Goal: Information Seeking & Learning: Learn about a topic

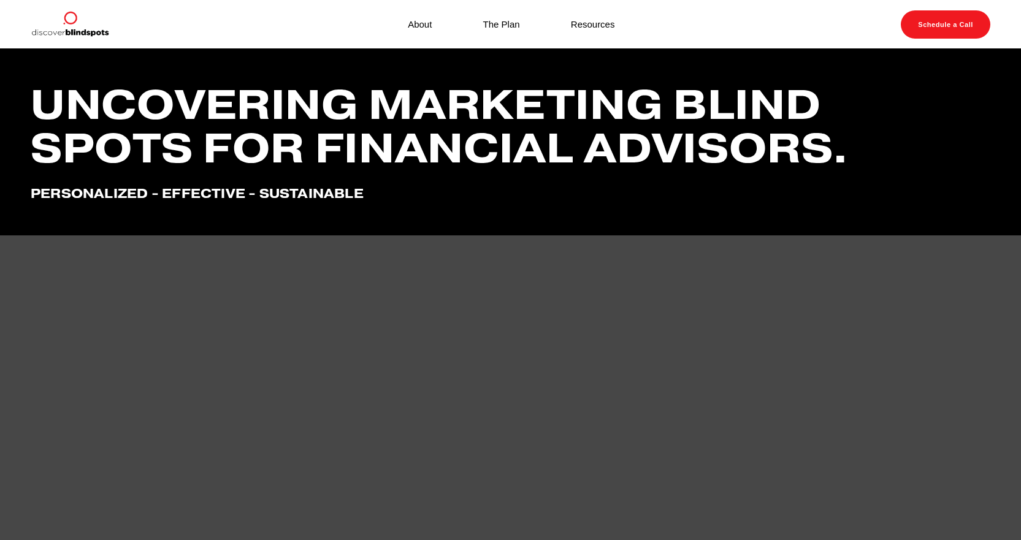
click at [428, 24] on link "About" at bounding box center [420, 24] width 24 height 17
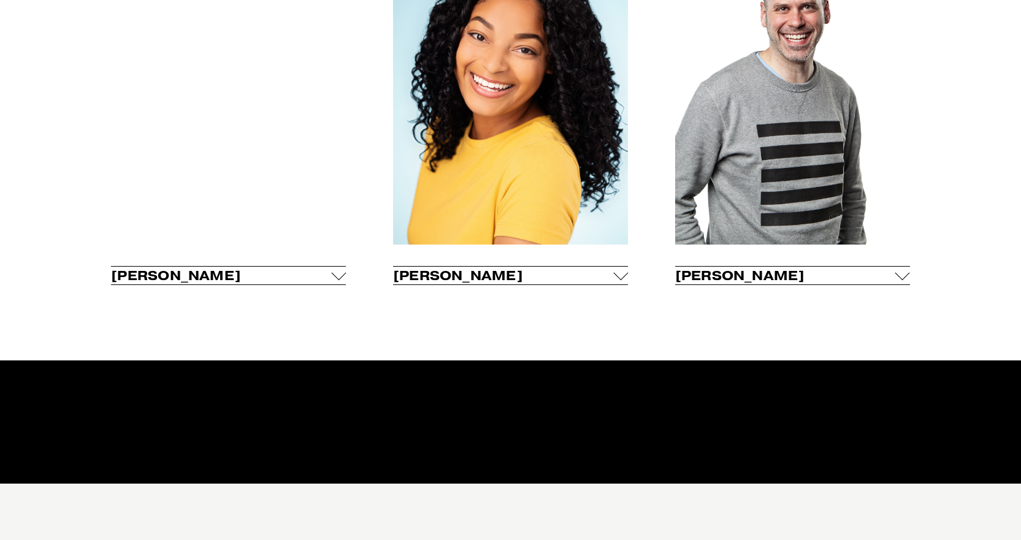
scroll to position [981, 0]
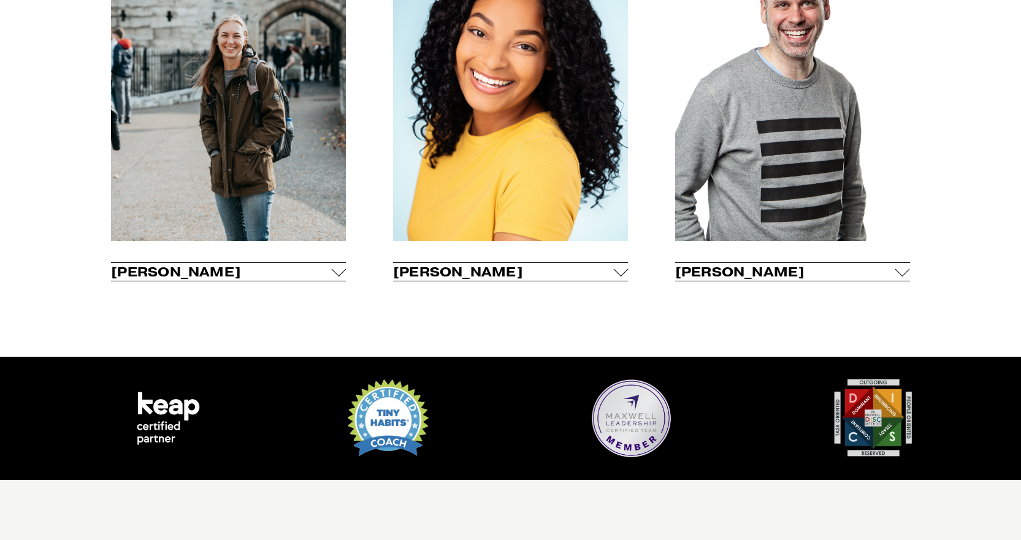
click at [616, 275] on div at bounding box center [620, 269] width 15 height 15
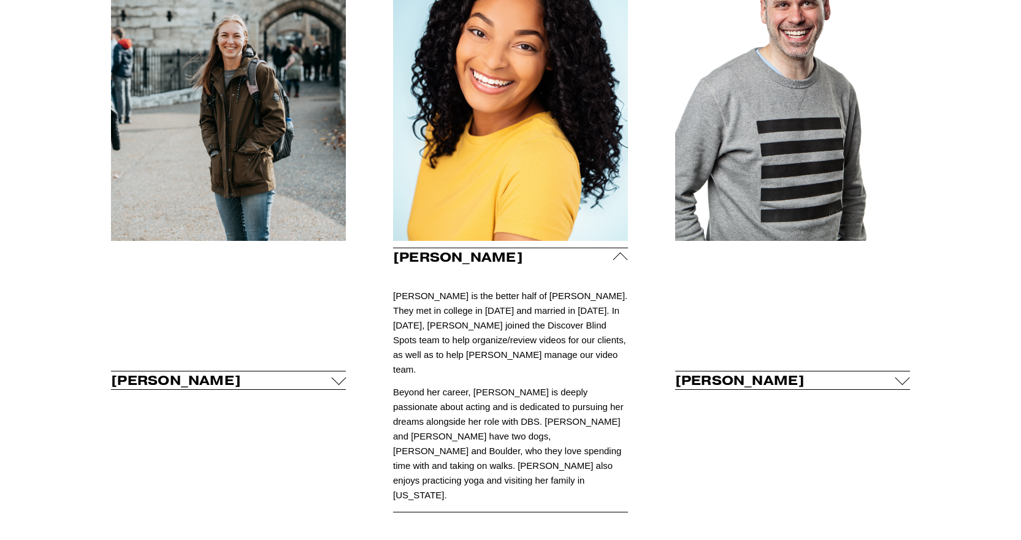
click at [324, 372] on span "[PERSON_NAME]" at bounding box center [221, 380] width 220 height 17
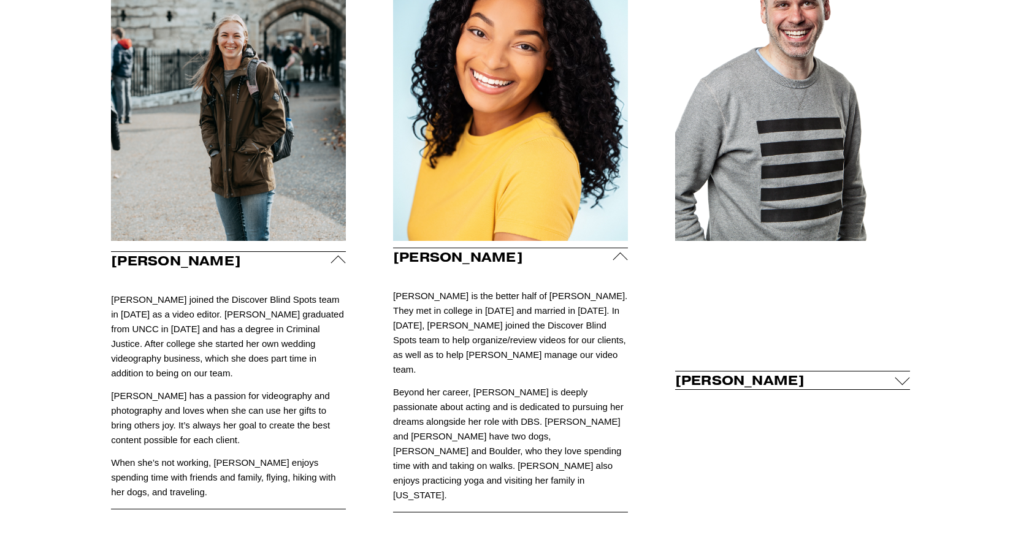
click at [895, 378] on div at bounding box center [902, 380] width 15 height 15
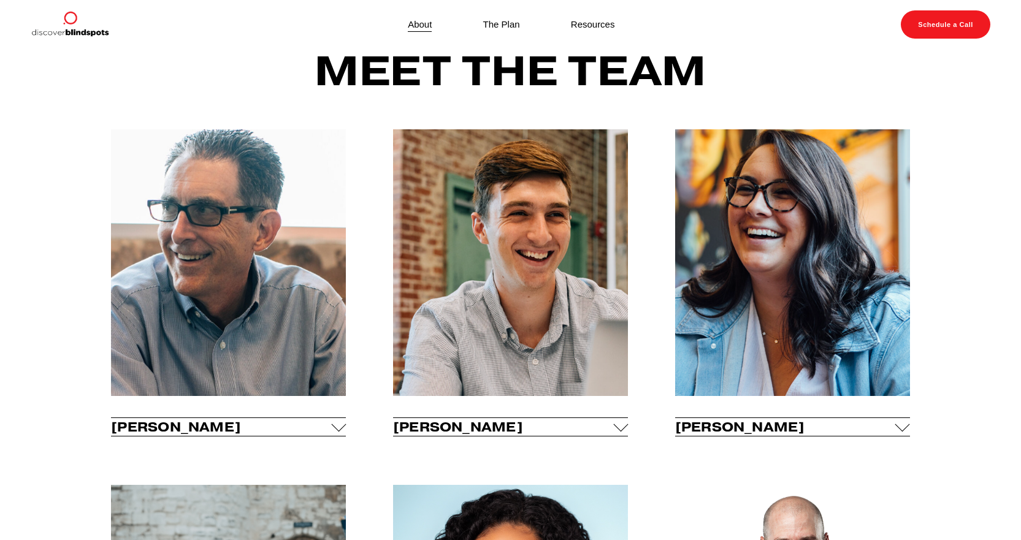
scroll to position [429, 0]
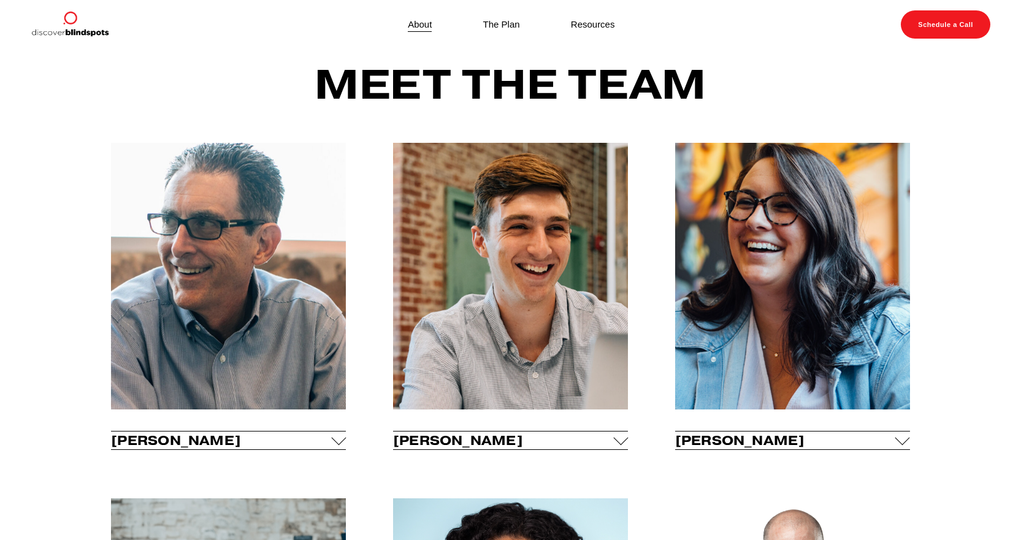
click at [340, 448] on div at bounding box center [338, 440] width 15 height 15
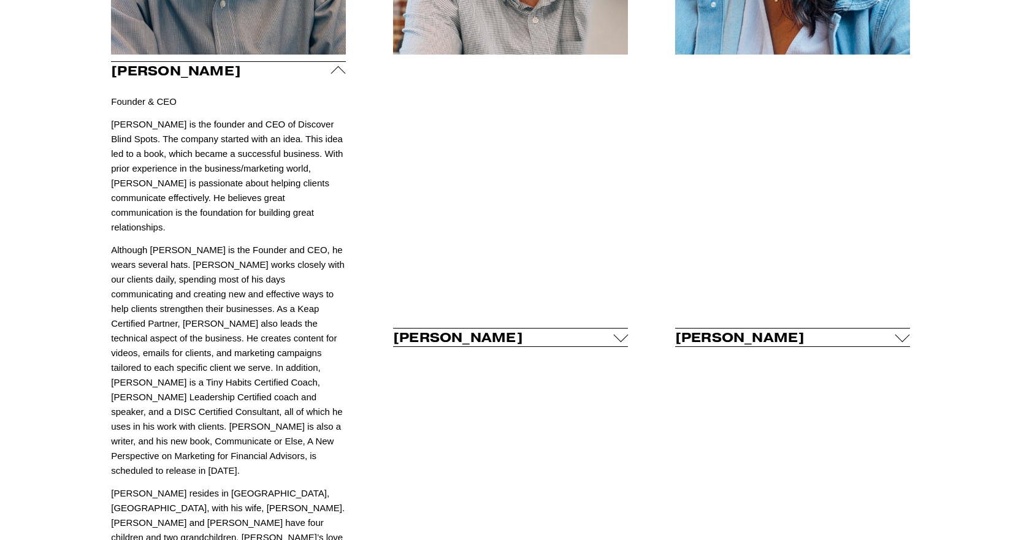
scroll to position [797, 0]
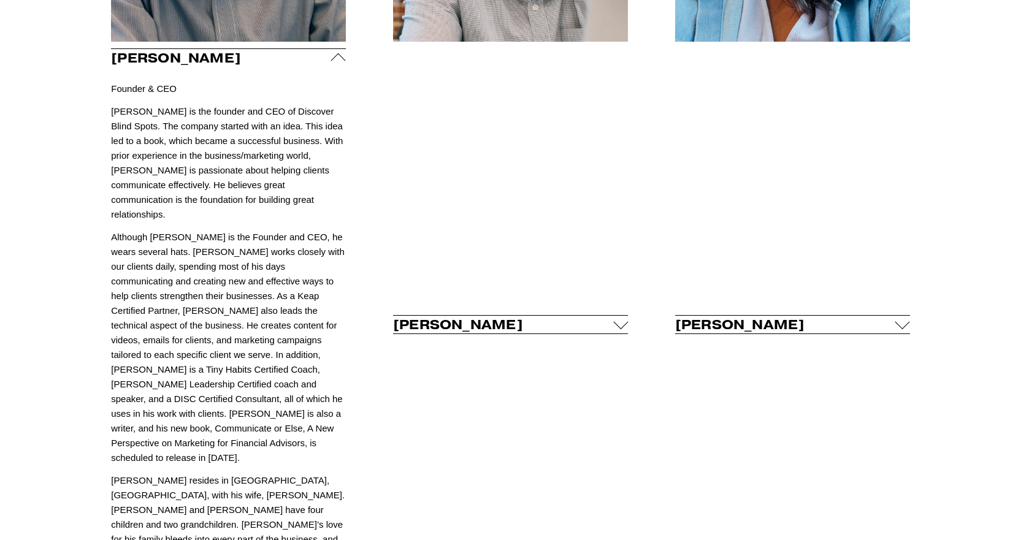
click at [556, 316] on span "[PERSON_NAME]" at bounding box center [503, 324] width 220 height 17
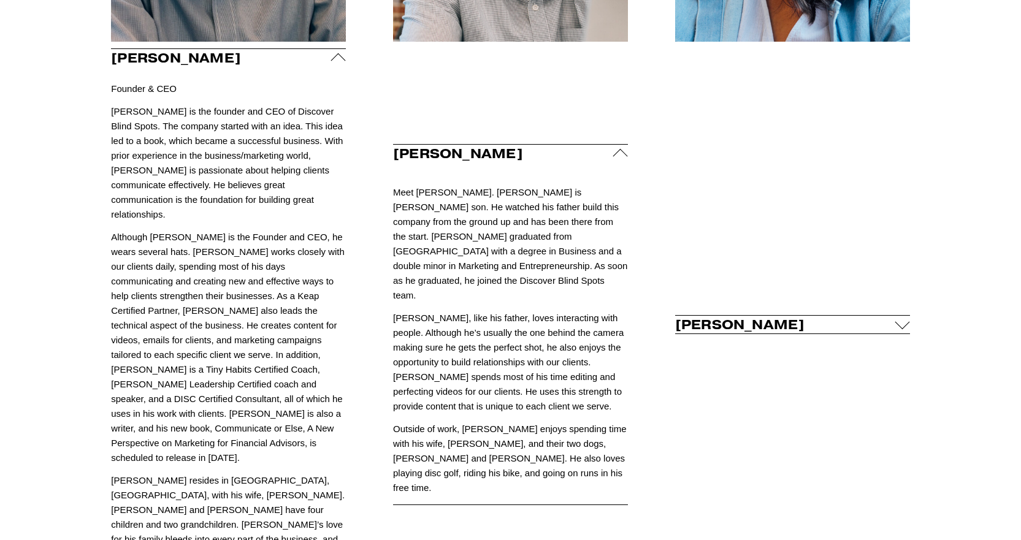
click at [738, 316] on span "[PERSON_NAME]" at bounding box center [785, 324] width 220 height 17
